Goal: Task Accomplishment & Management: Manage account settings

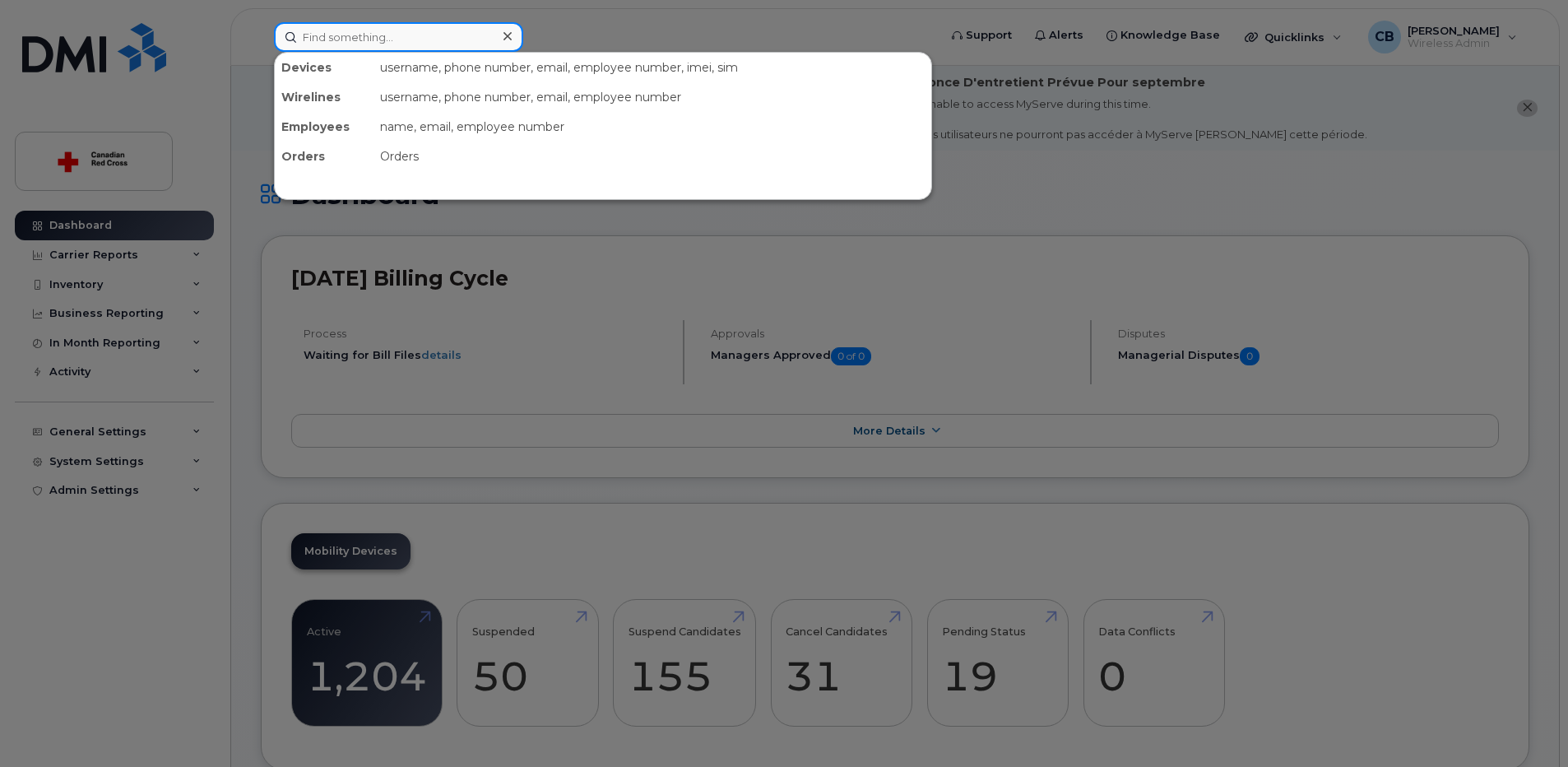
click at [415, 35] on input at bounding box center [398, 36] width 249 height 29
paste input "Vimalta Rajani"
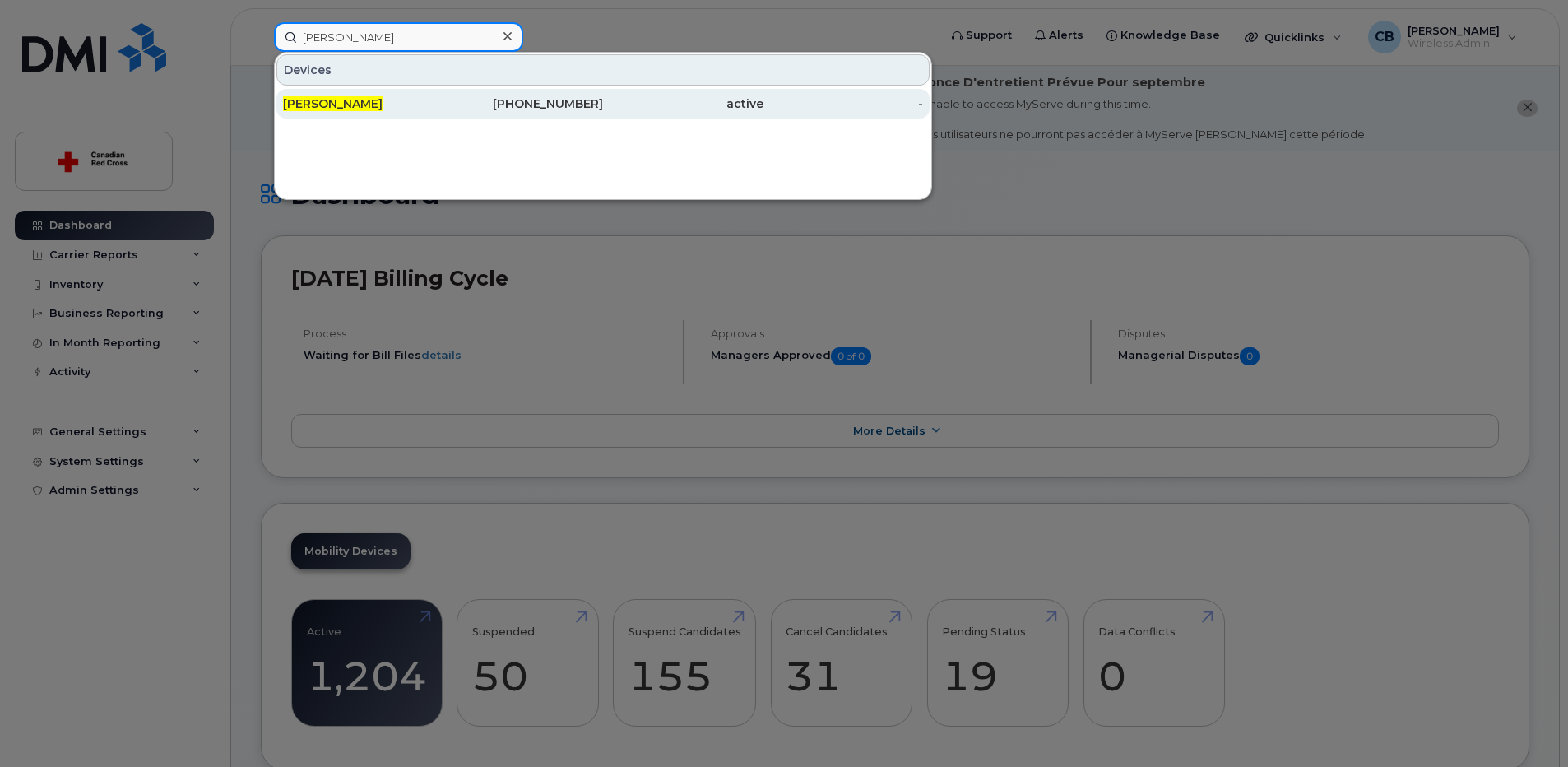
type input "Vimalta Rajani"
click at [357, 104] on span "Vimalta Rajani" at bounding box center [333, 104] width 100 height 15
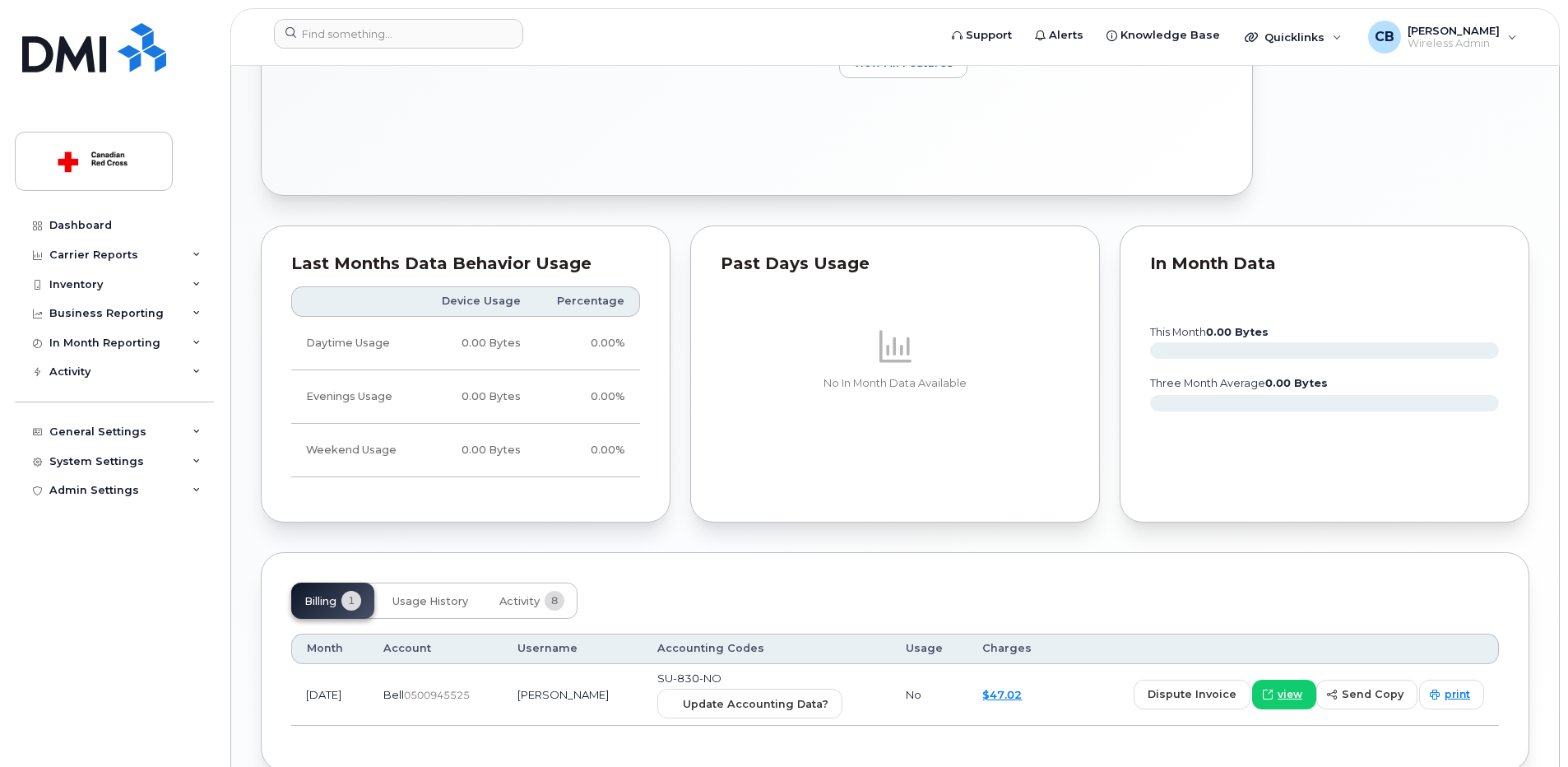
scroll to position [991, 0]
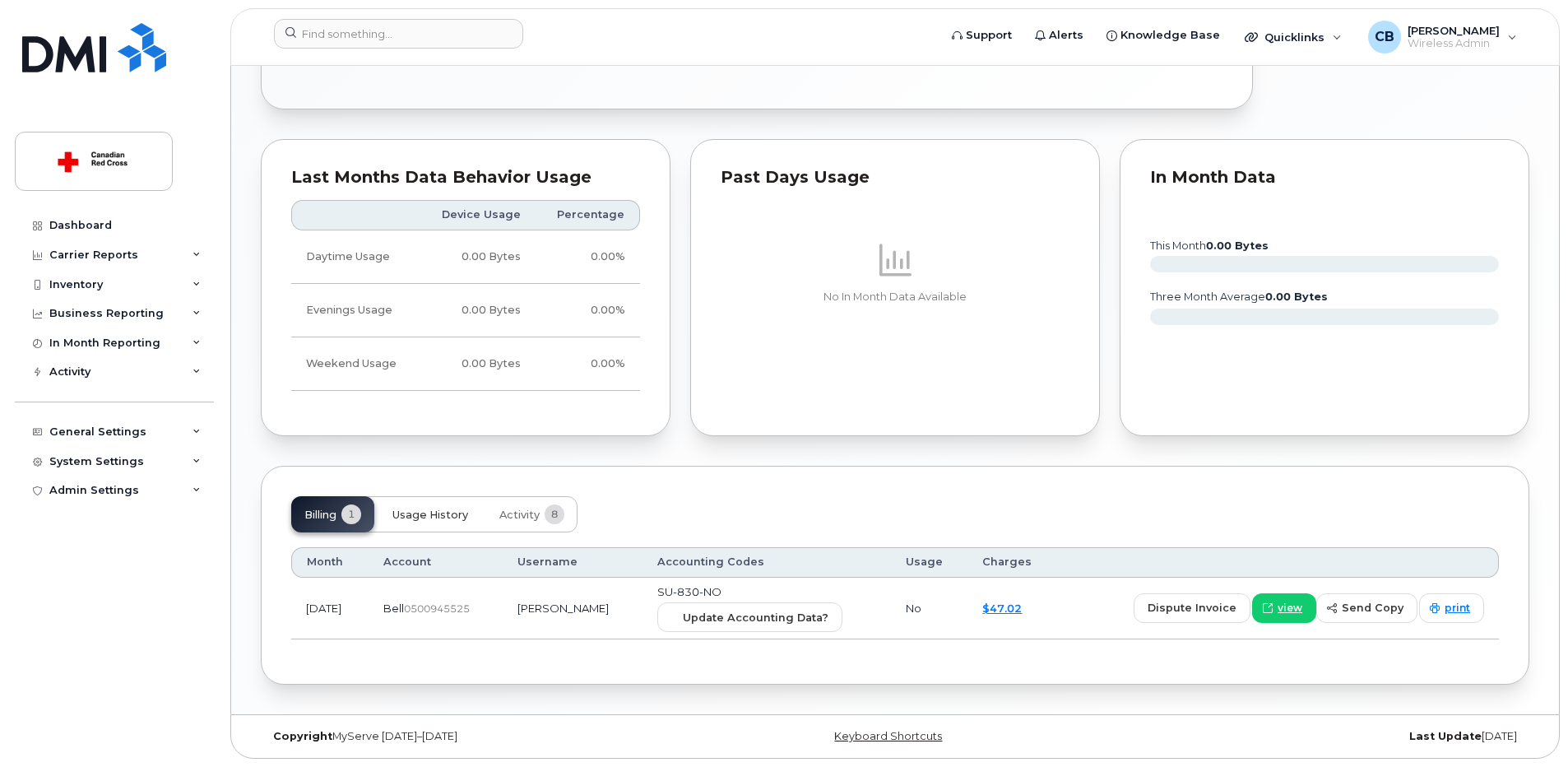
click at [429, 515] on span "Usage History" at bounding box center [430, 515] width 76 height 13
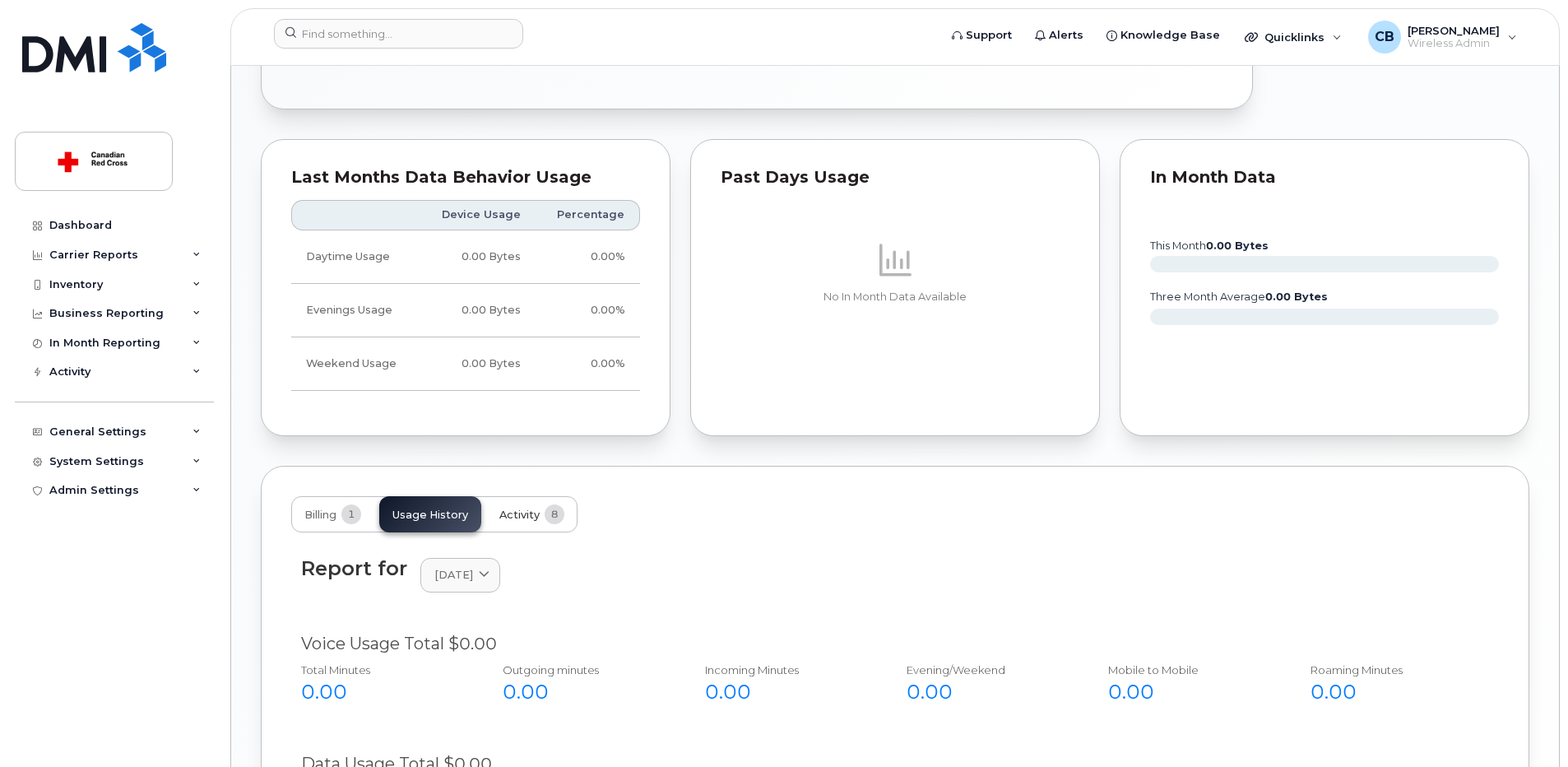
click at [521, 511] on span "Activity" at bounding box center [519, 515] width 40 height 13
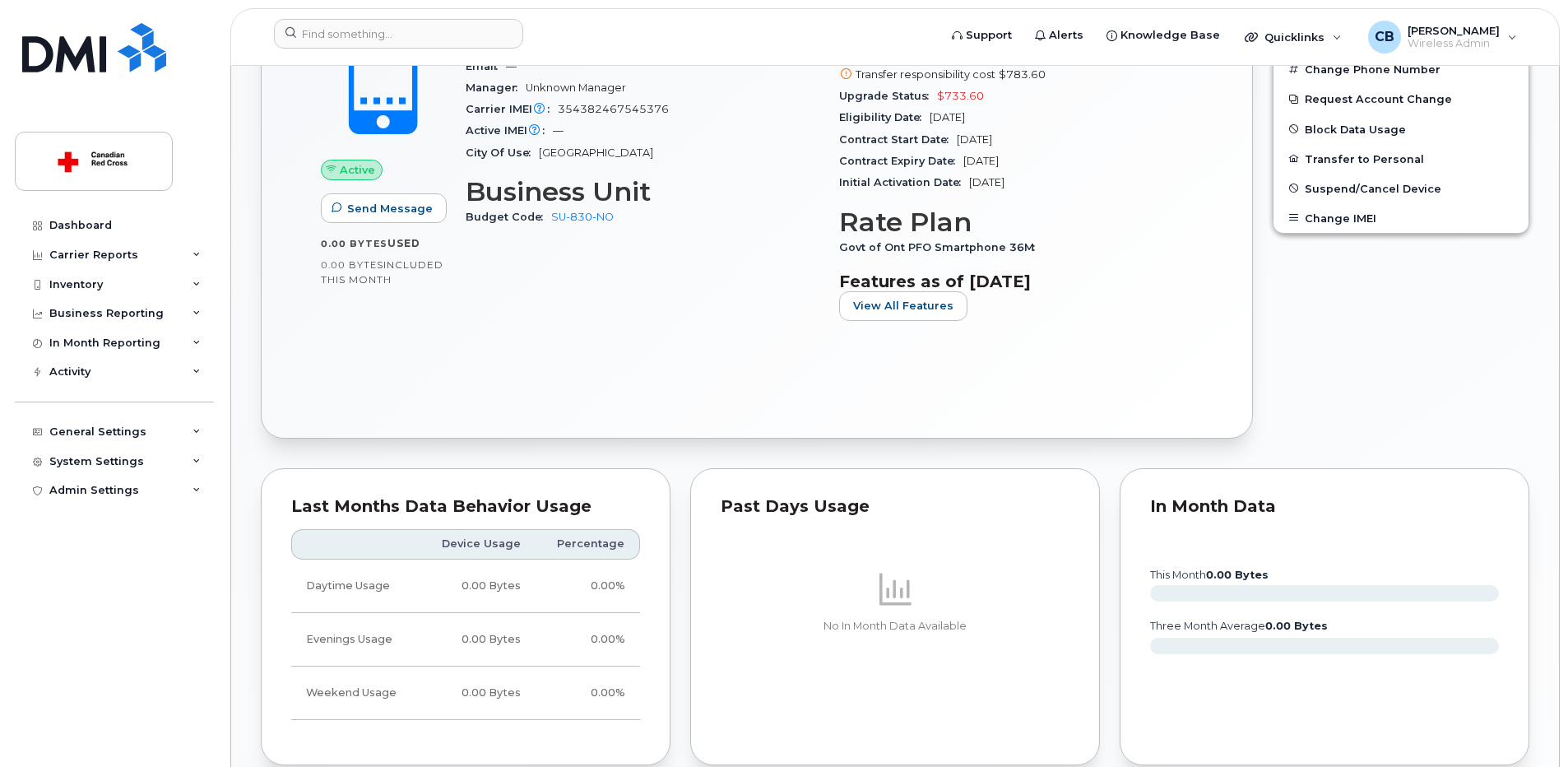
scroll to position [415, 0]
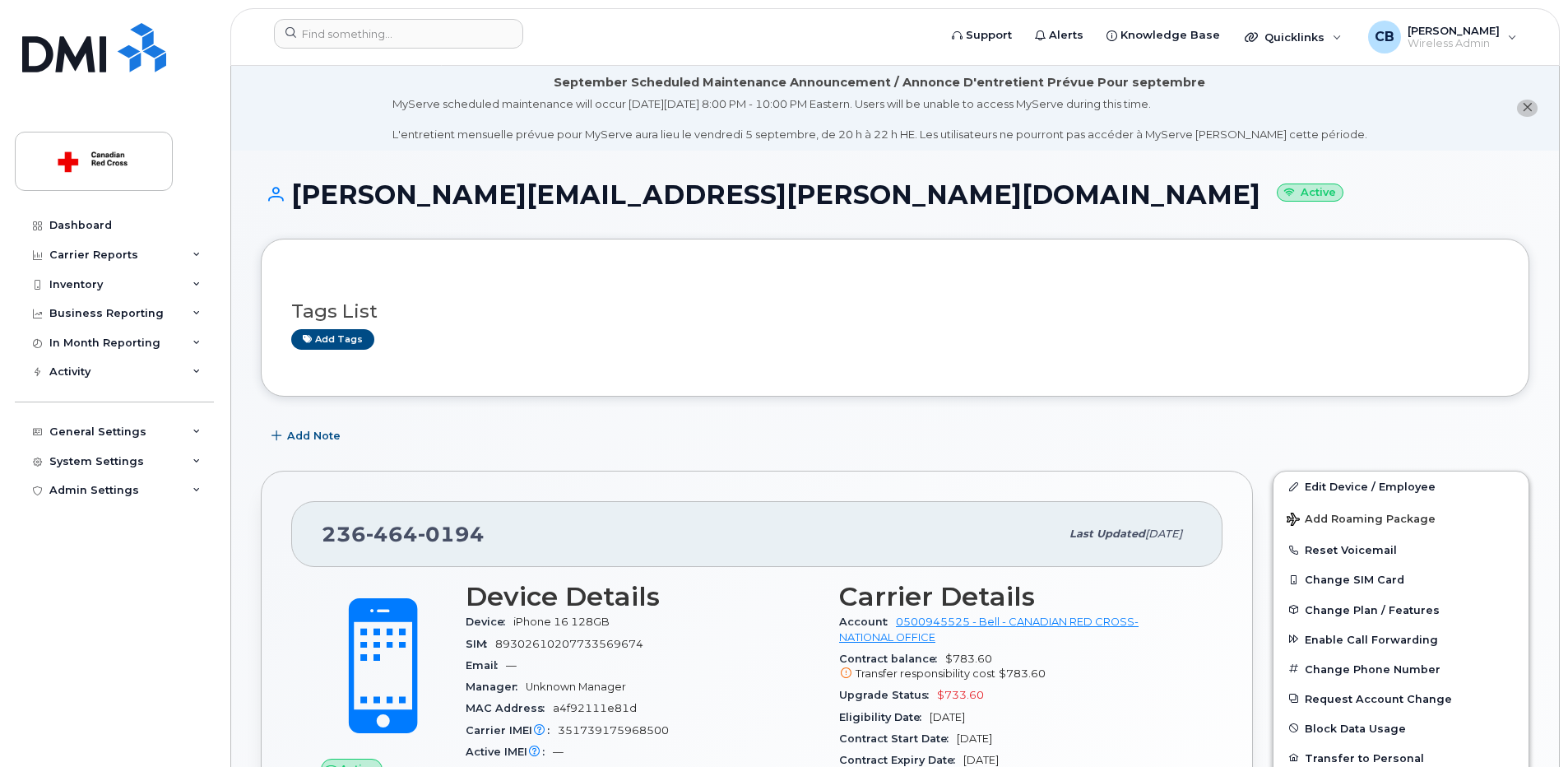
scroll to position [164, 0]
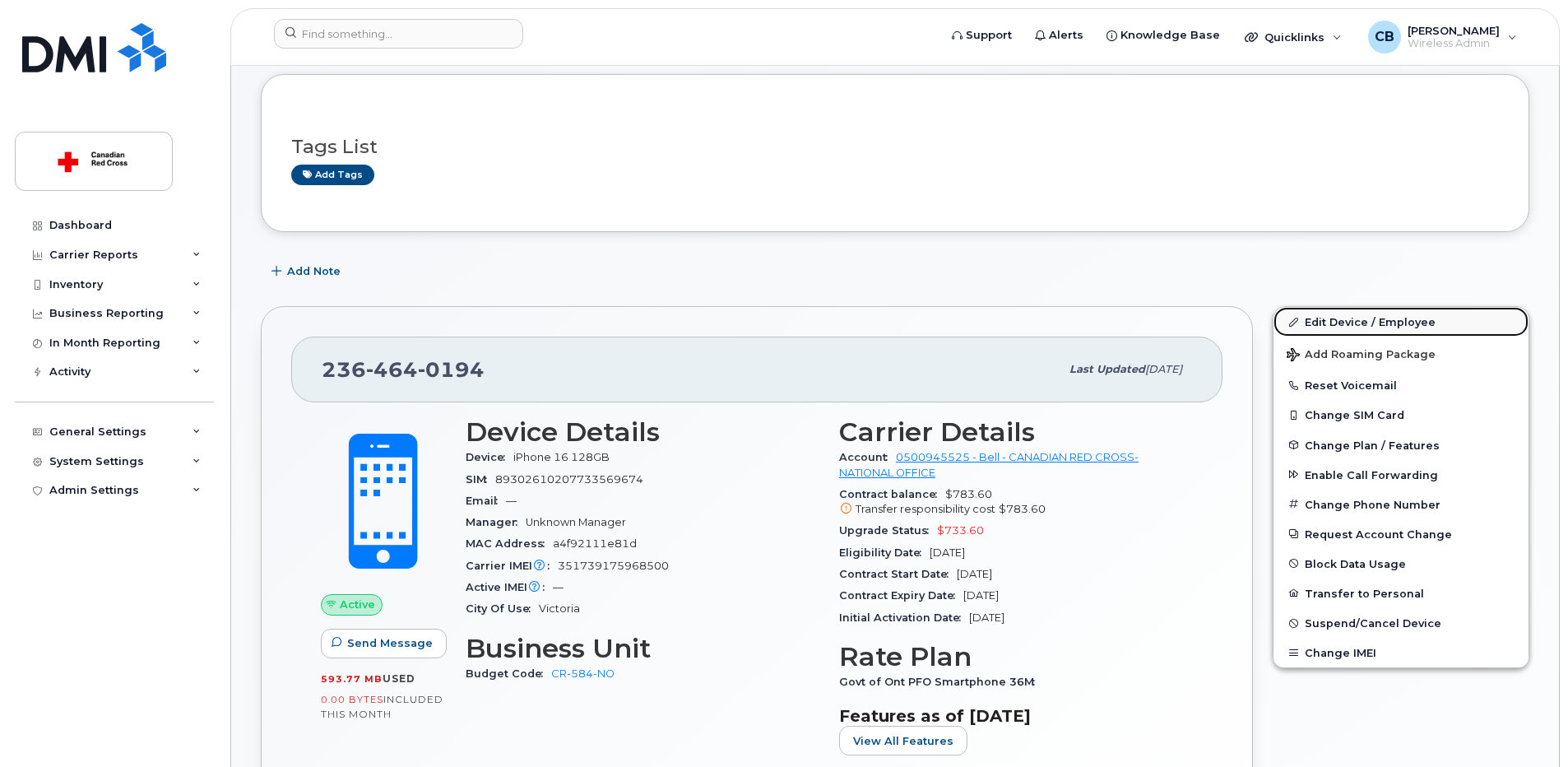
click at [1343, 316] on link "Edit Device / Employee" at bounding box center [1401, 321] width 255 height 29
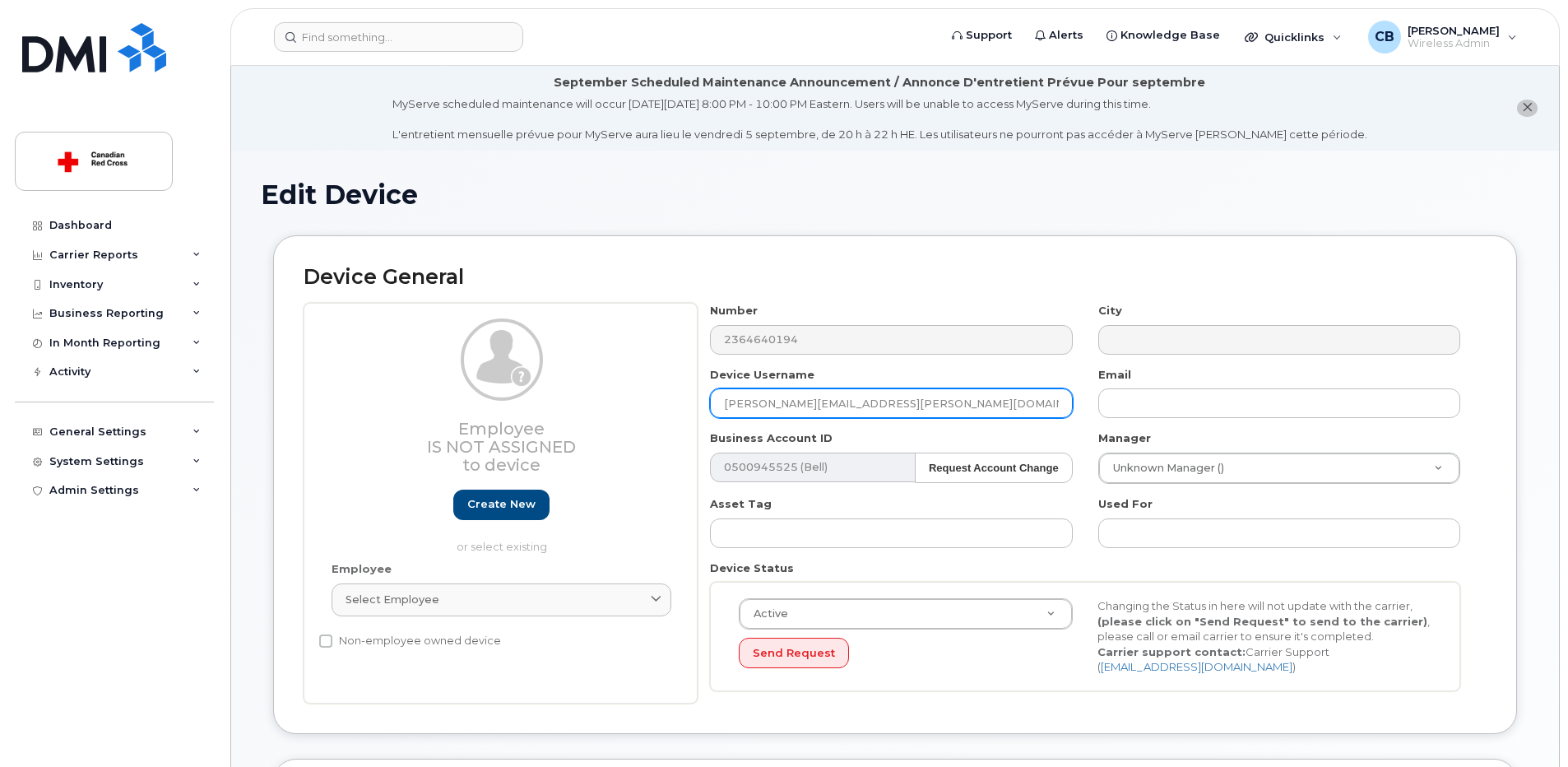
drag, startPoint x: 897, startPoint y: 403, endPoint x: 720, endPoint y: 402, distance: 177.0
click at [720, 402] on input "[PERSON_NAME][EMAIL_ADDRESS][PERSON_NAME][DOMAIN_NAME]" at bounding box center [890, 403] width 362 height 29
paste input "[PERSON_NAME]"
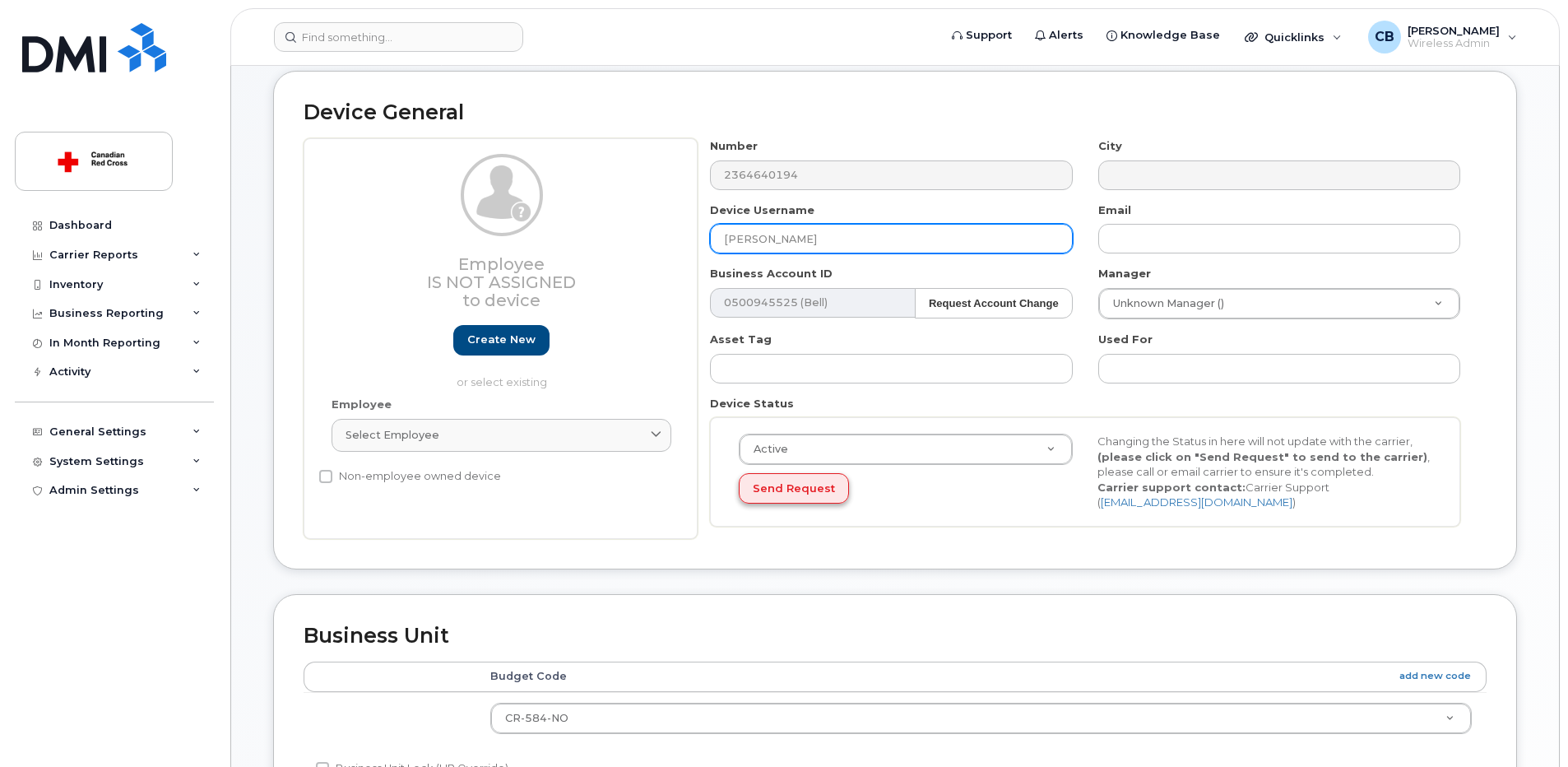
type input "[PERSON_NAME]"
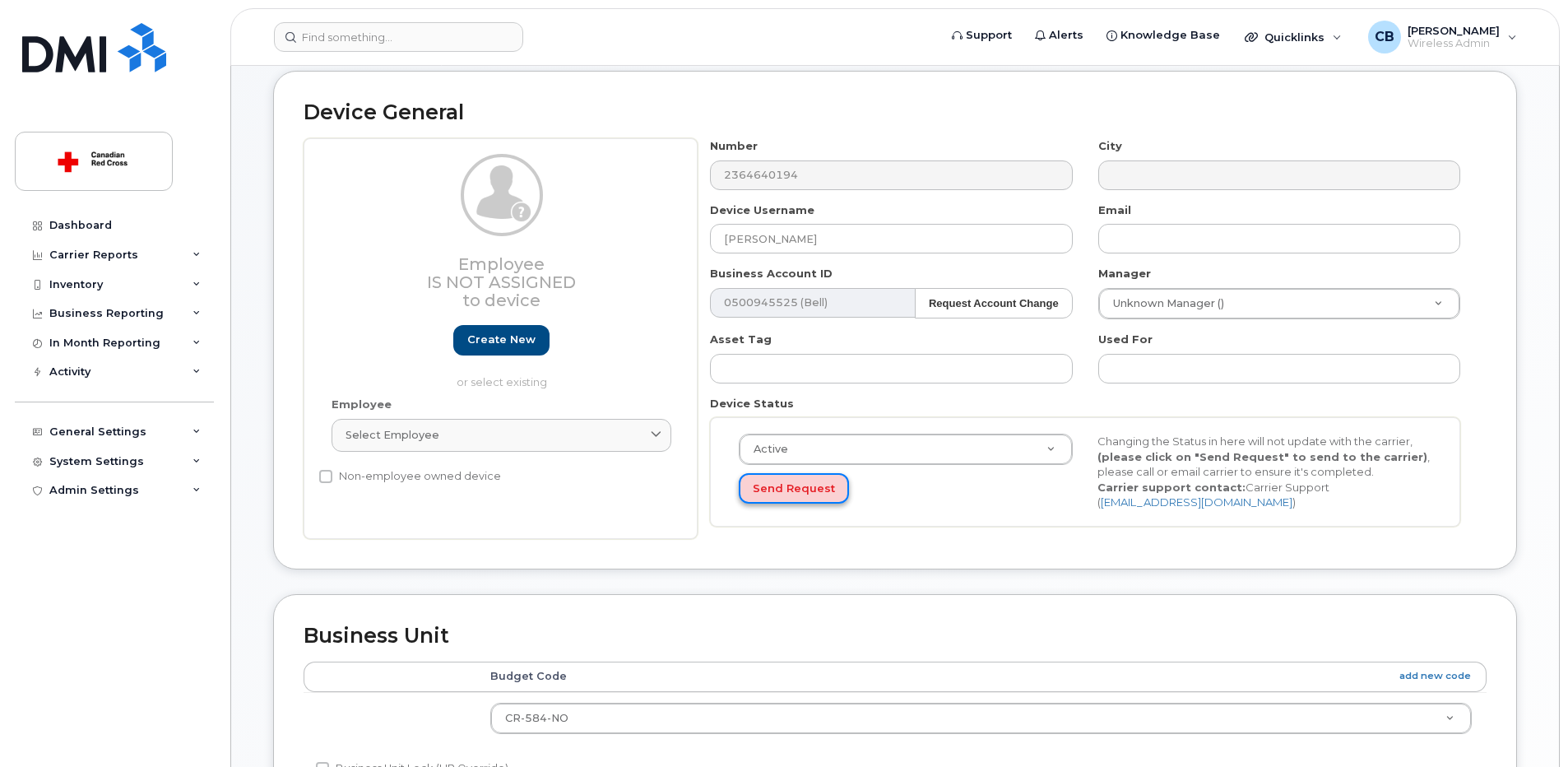
click at [800, 489] on button "Send Request" at bounding box center [794, 489] width 110 height 30
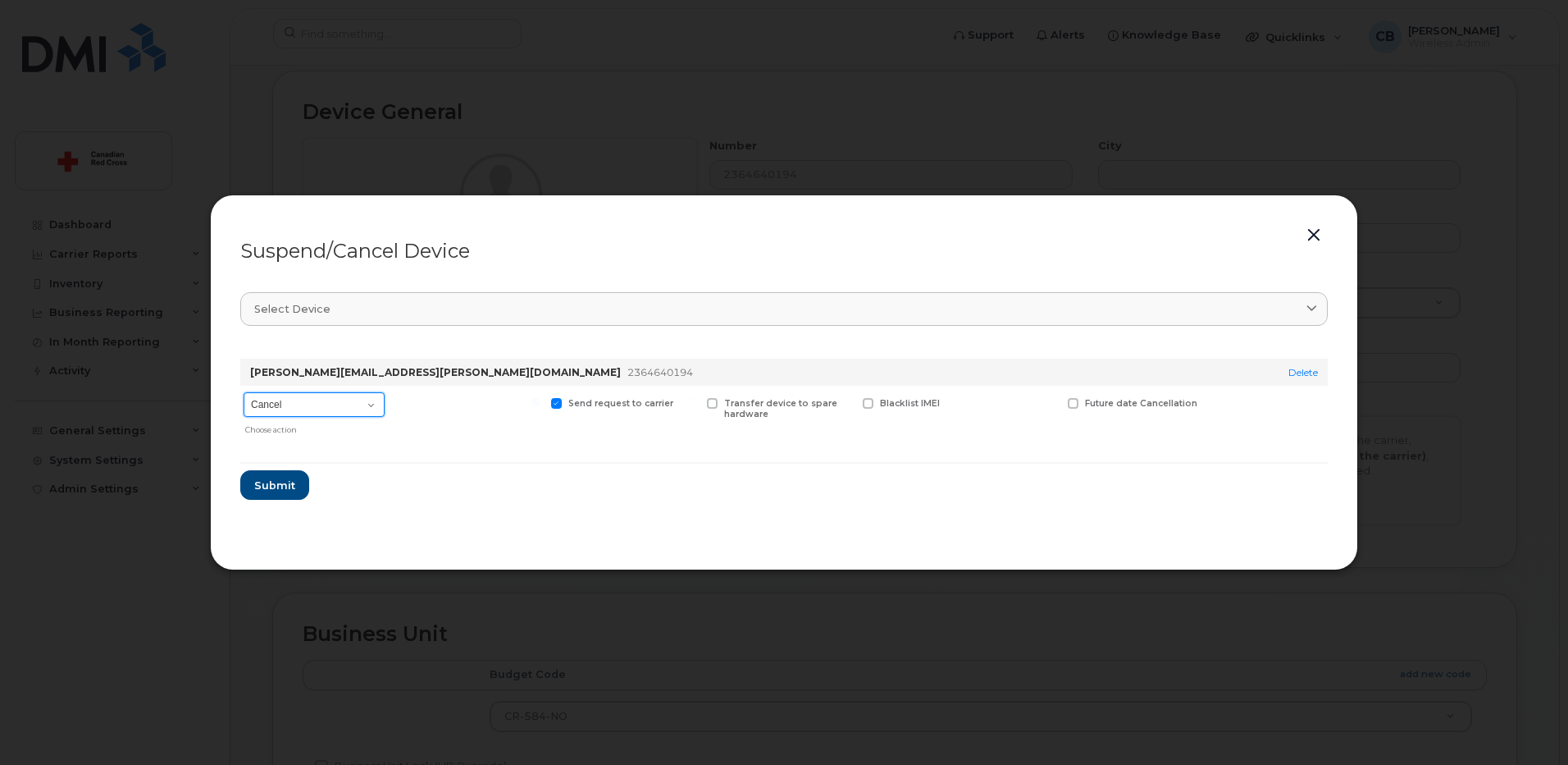
click at [328, 409] on select "Cancel Suspend - Extend Suspension Suspend - Reduced Rate Suspend - Full Rate S…" at bounding box center [314, 405] width 141 height 25
select select "[object Object]"
click at [243, 392] on select "Cancel Suspend - Extend Suspension Suspend - Reduced Rate Suspend - Full Rate S…" at bounding box center [314, 405] width 141 height 25
click at [284, 486] on span "Submit" at bounding box center [274, 485] width 41 height 15
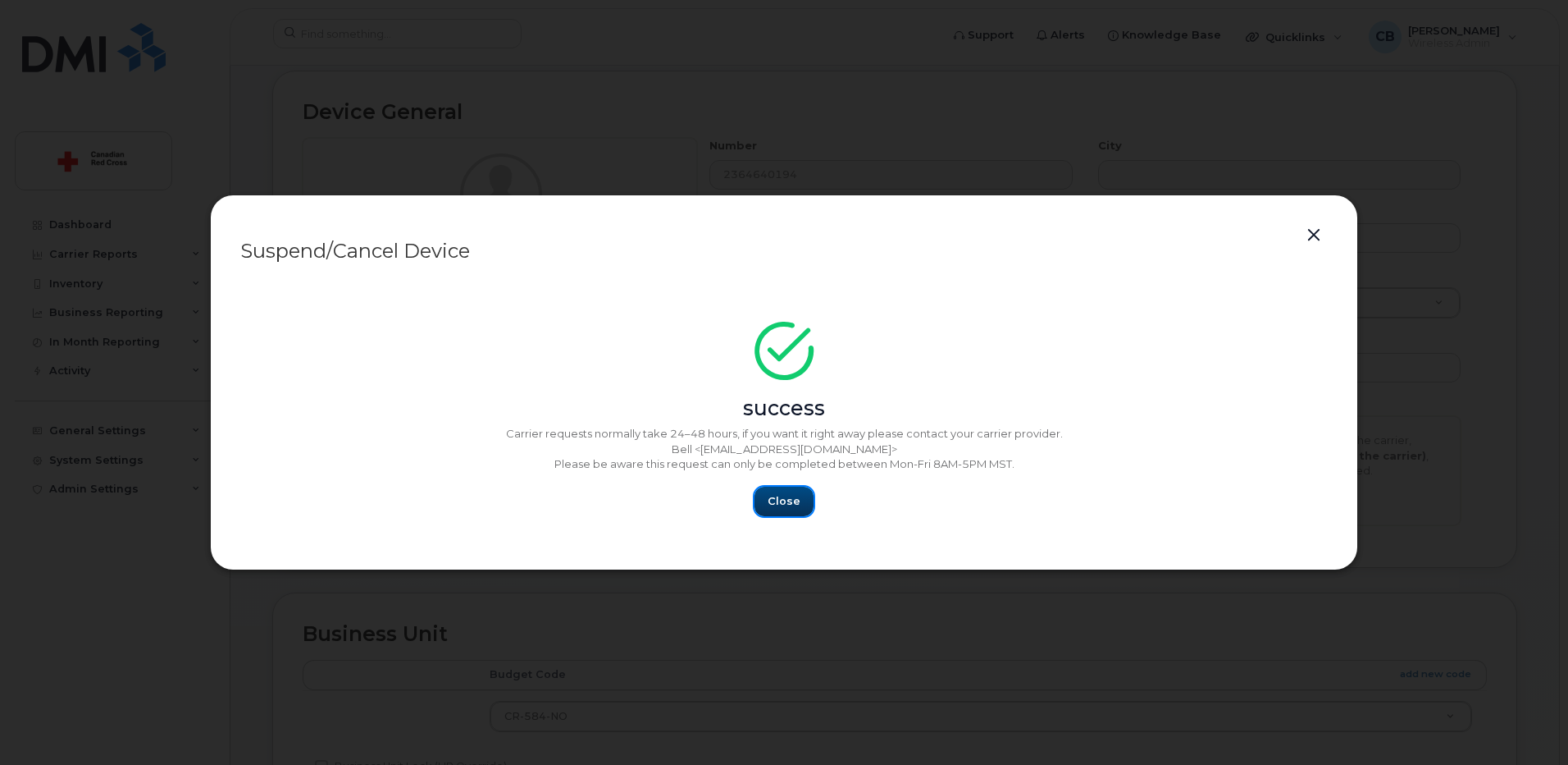
click at [783, 504] on span "Close" at bounding box center [784, 501] width 33 height 15
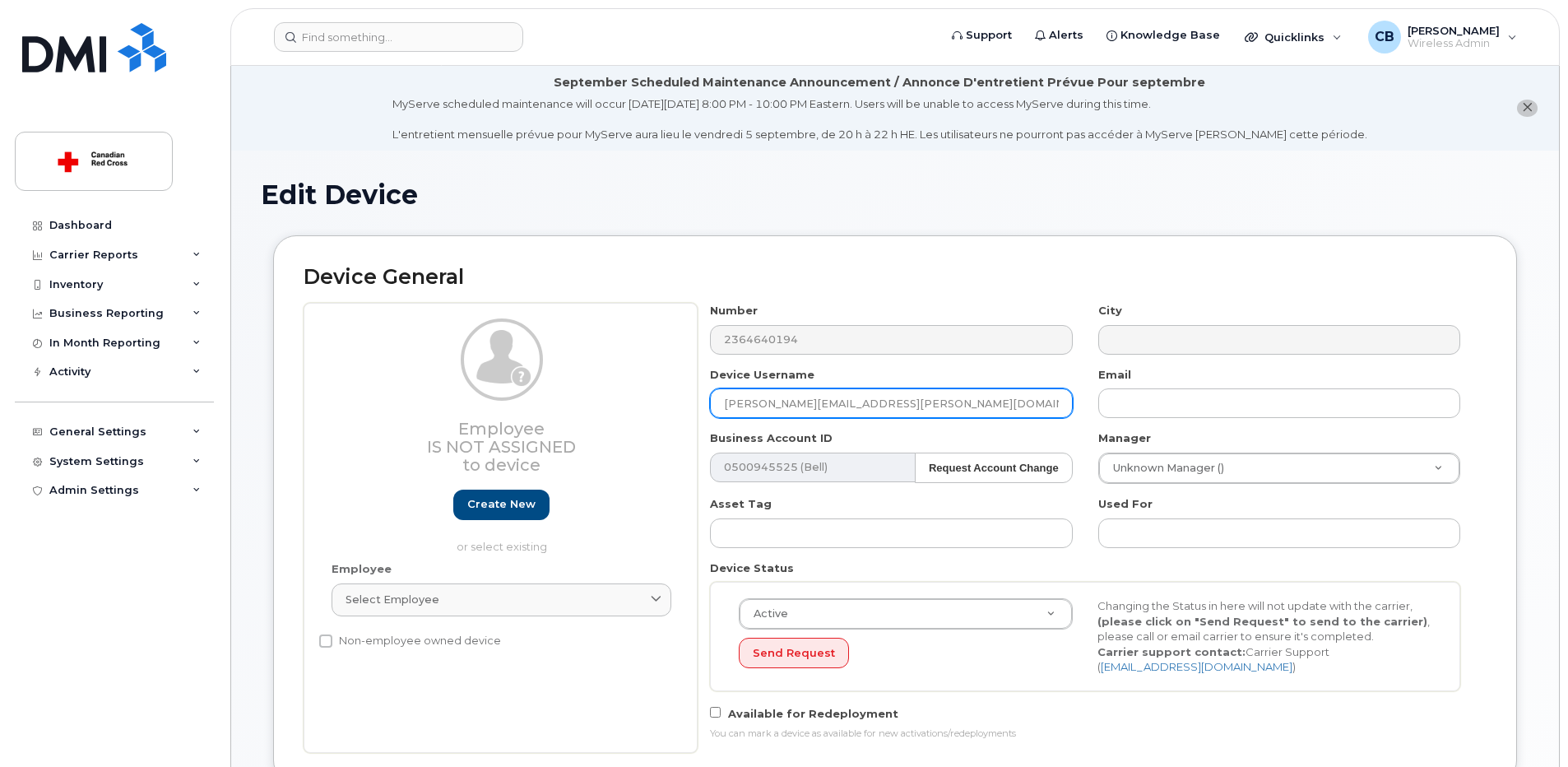
drag, startPoint x: 815, startPoint y: 406, endPoint x: 681, endPoint y: 406, distance: 134.0
click at [681, 406] on div "Employee Is not assigned to device Create new or select existing Employee Selec…" at bounding box center [894, 528] width 1183 height 451
paste input "[PERSON_NAME]"
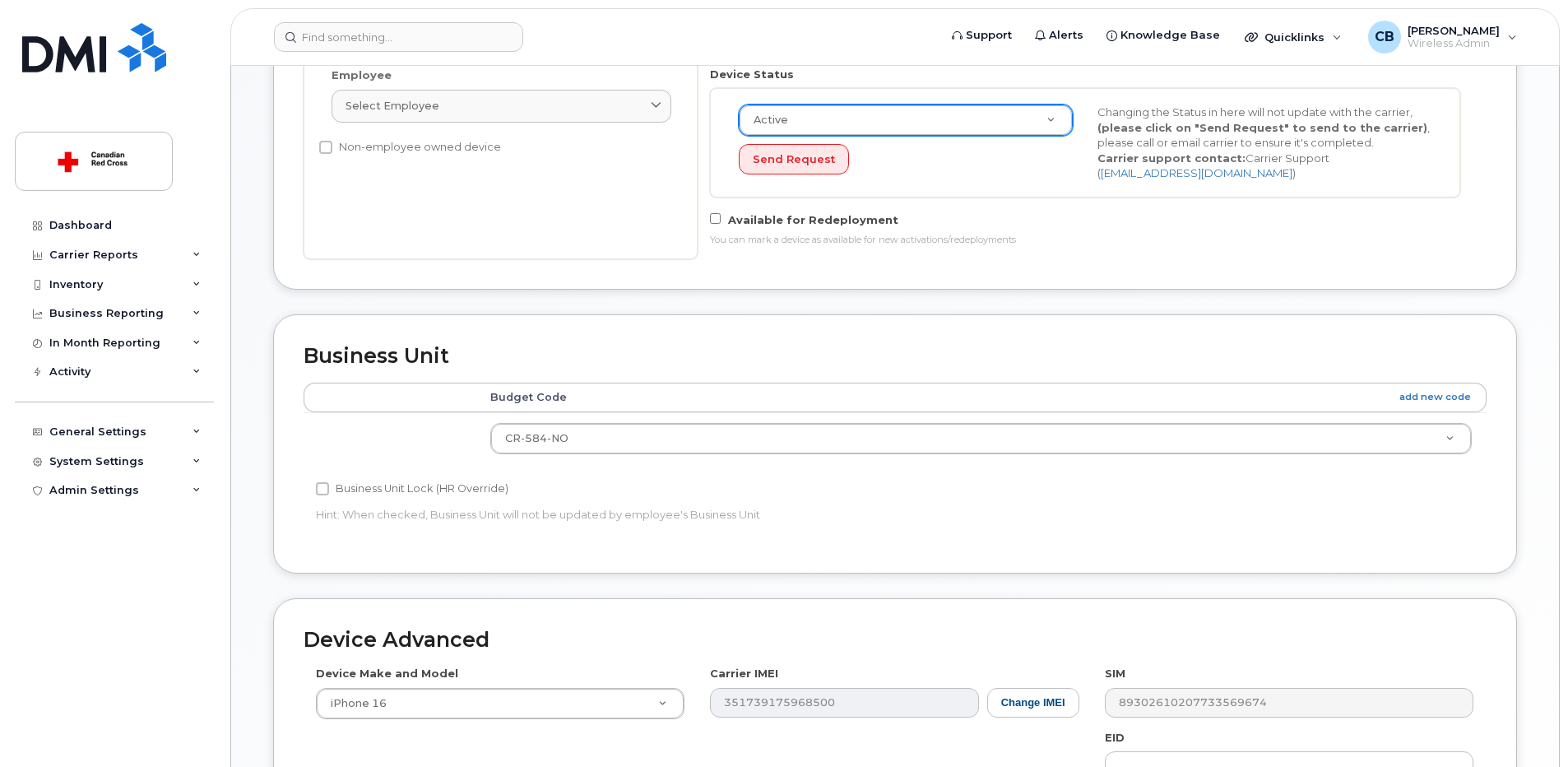
scroll to position [815, 0]
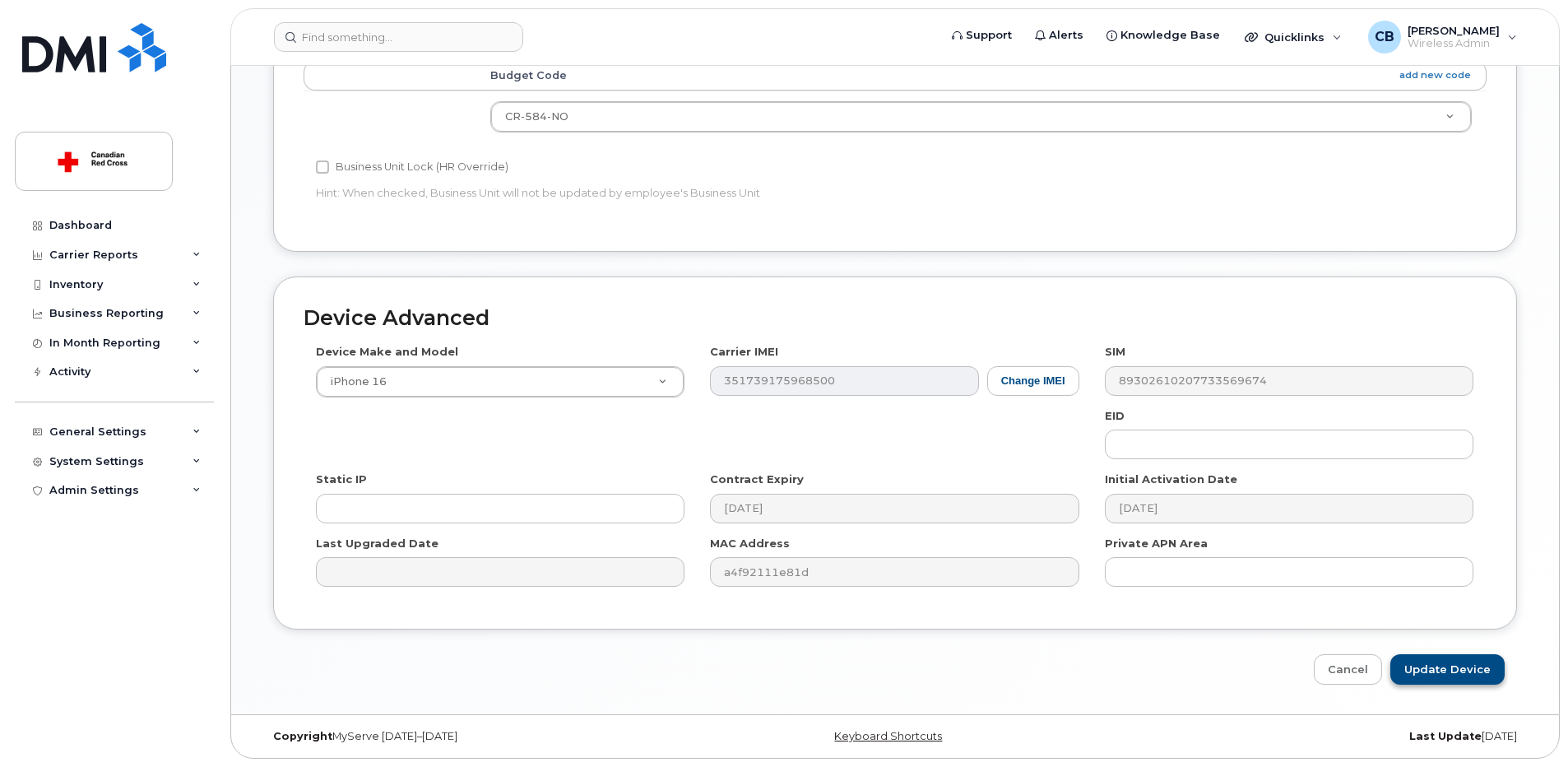
type input "[PERSON_NAME]"
click at [1444, 669] on input "Update Device" at bounding box center [1447, 669] width 114 height 30
type input "Saving..."
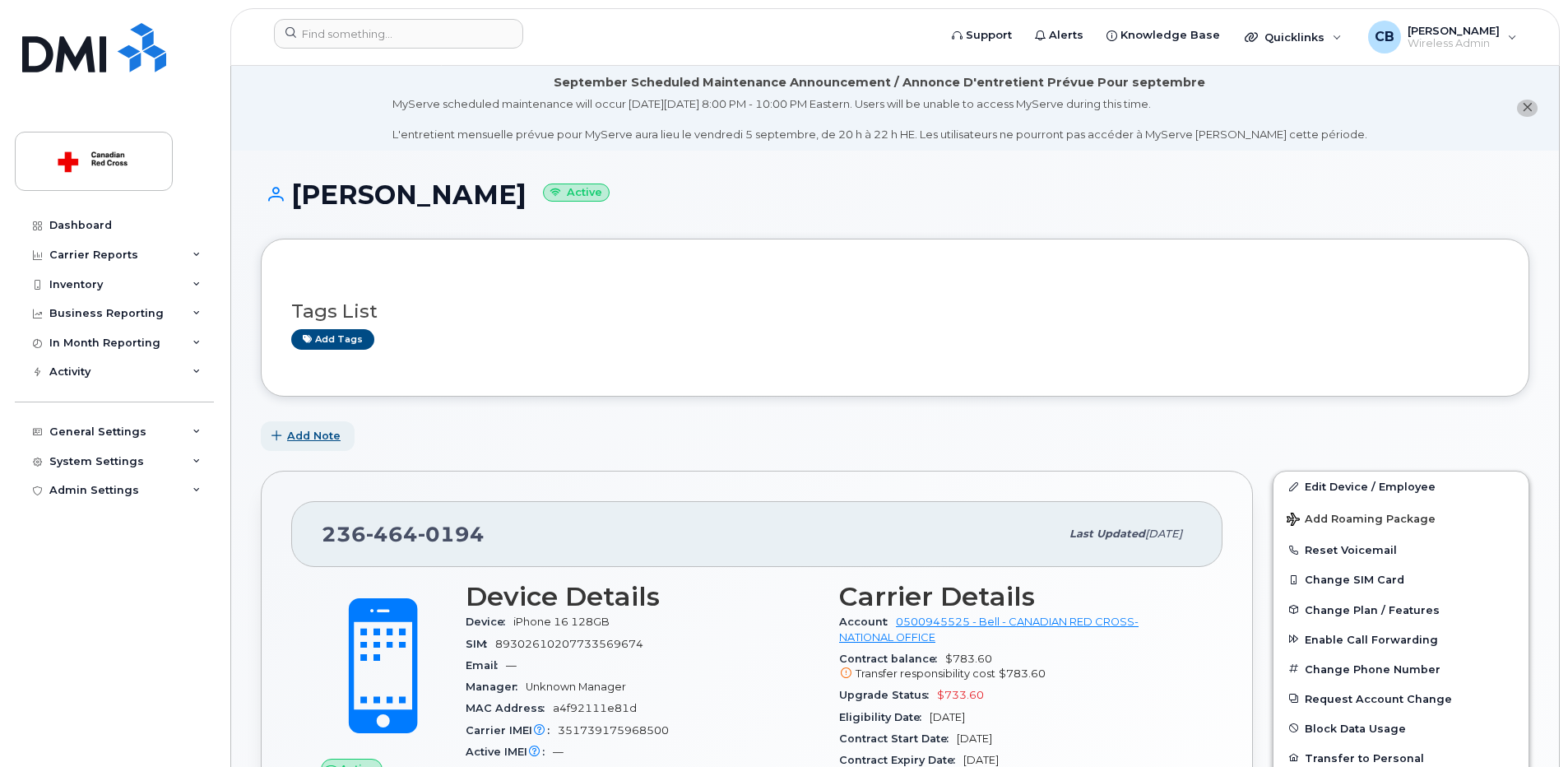
click at [316, 428] on span "Add Note" at bounding box center [314, 435] width 53 height 15
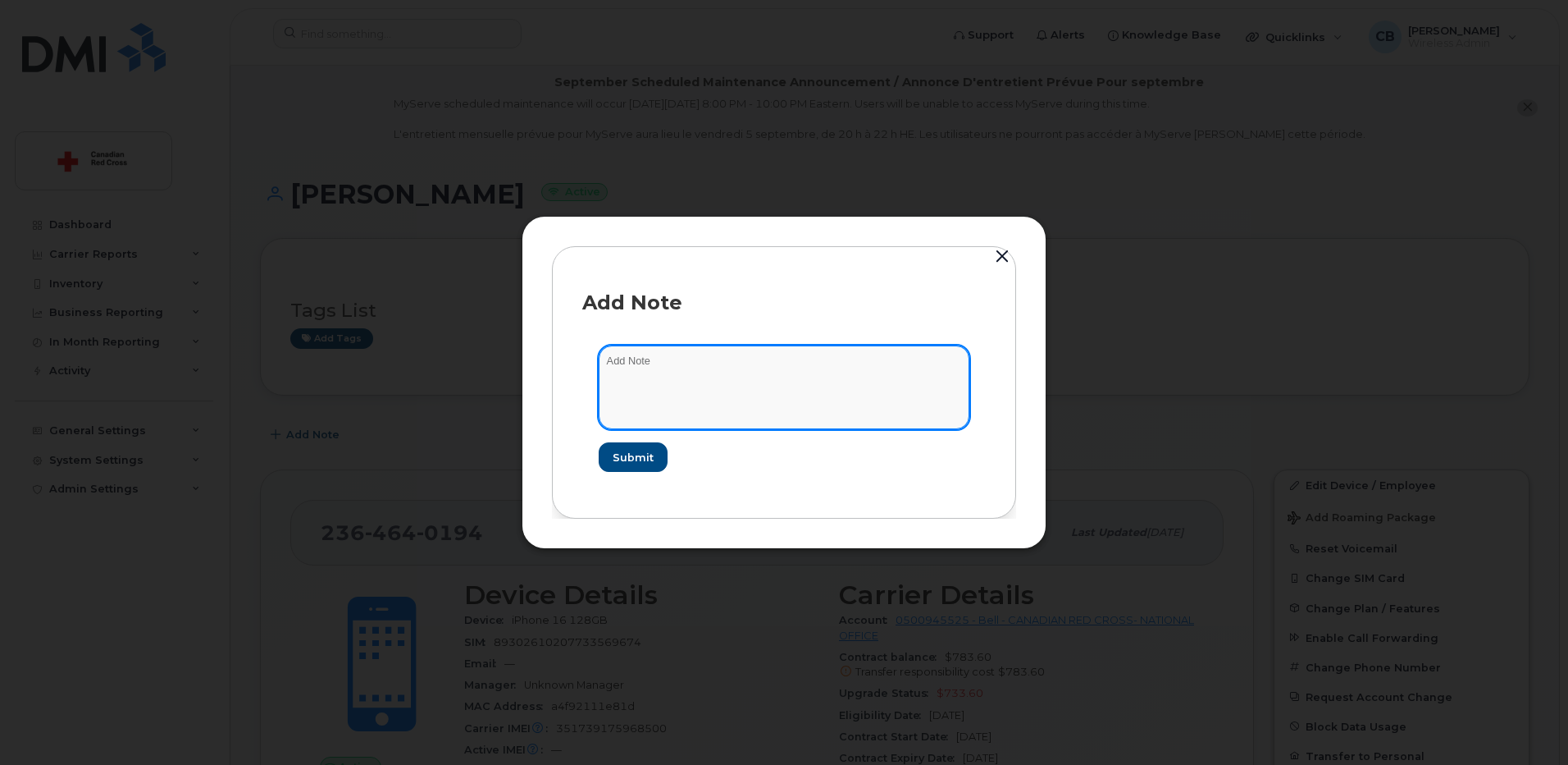
click at [662, 371] on textarea at bounding box center [784, 387] width 370 height 83
paste textarea "[URL][DOMAIN_NAME]"
type textarea "[URL][DOMAIN_NAME]"
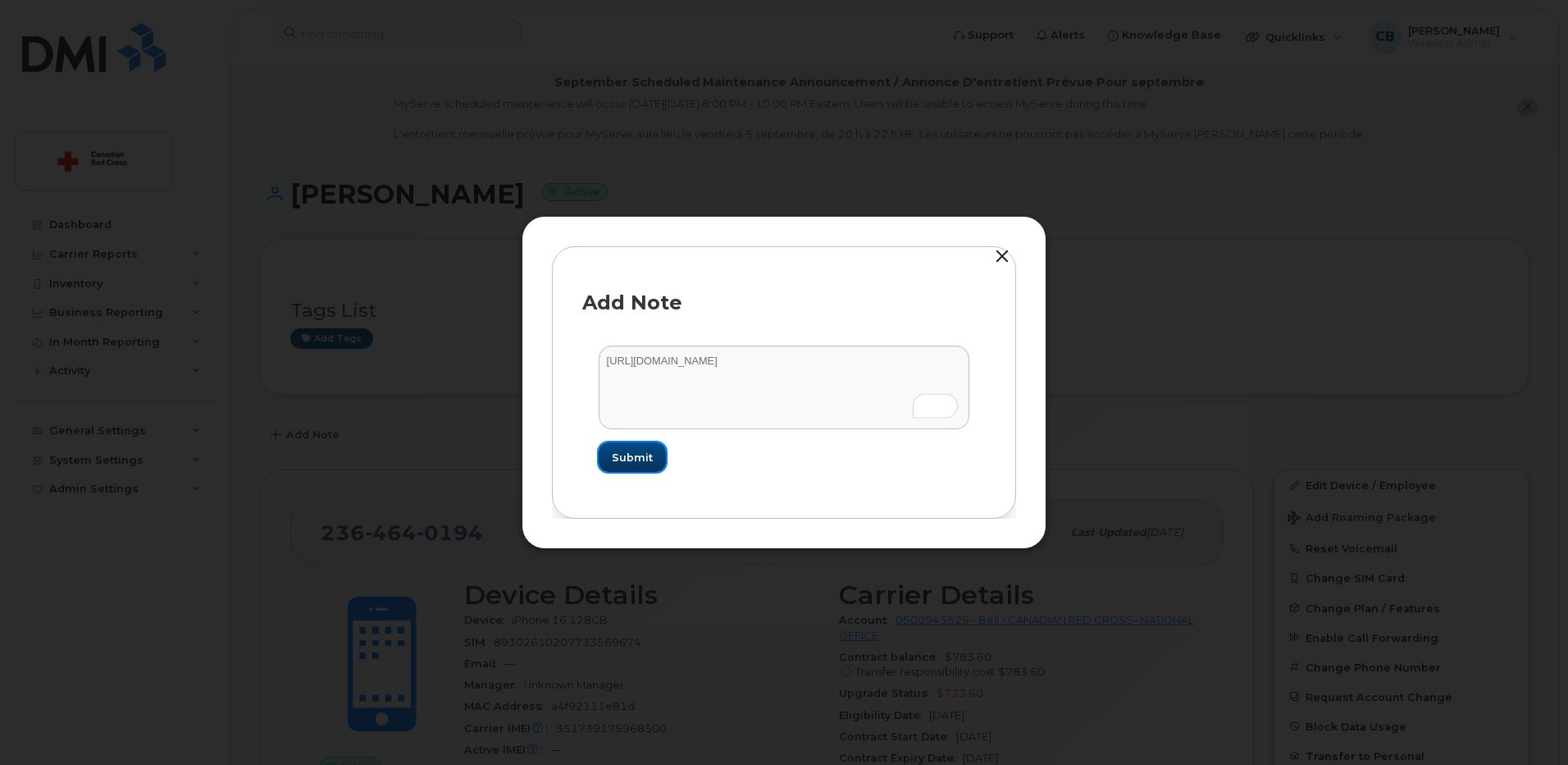
click at [639, 453] on span "Submit" at bounding box center [632, 457] width 41 height 15
